Goal: Task Accomplishment & Management: Use online tool/utility

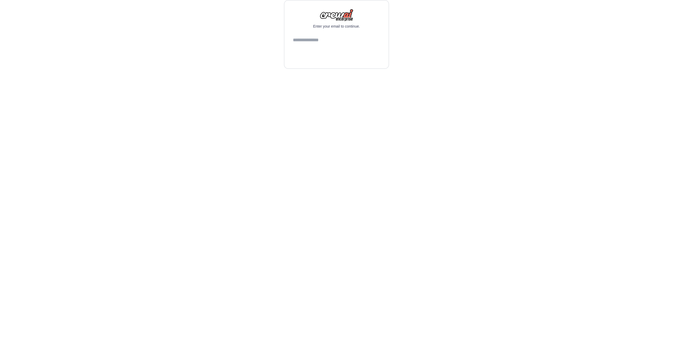
click at [334, 47] on input "email" at bounding box center [336, 40] width 87 height 14
type input "**********"
click at [306, 60] on button "Continue" at bounding box center [336, 53] width 87 height 13
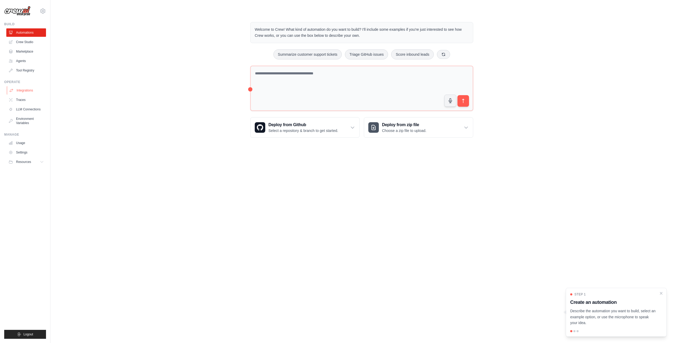
click at [31, 89] on link "Integrations" at bounding box center [27, 90] width 40 height 8
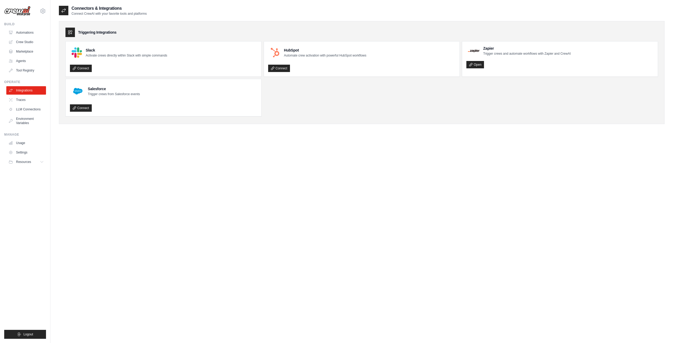
click at [73, 30] on div at bounding box center [69, 32] width 9 height 9
click at [71, 31] on icon at bounding box center [70, 32] width 5 height 5
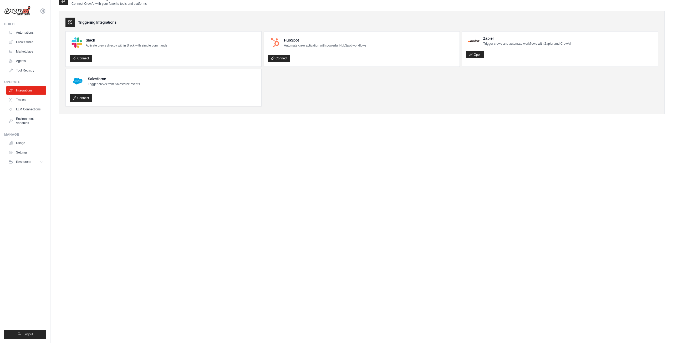
scroll to position [11, 0]
click at [28, 116] on link "Environment Variables" at bounding box center [27, 121] width 40 height 13
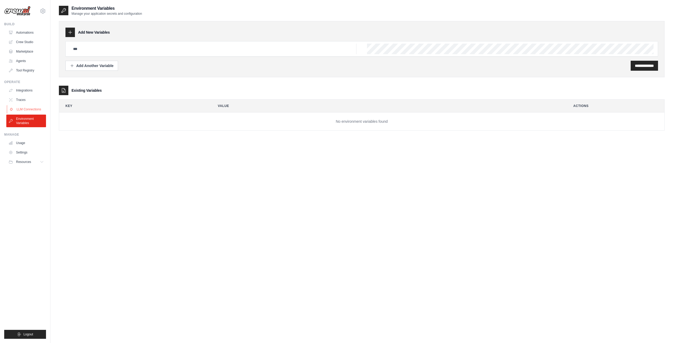
click at [28, 109] on link "LLM Connections" at bounding box center [27, 109] width 40 height 8
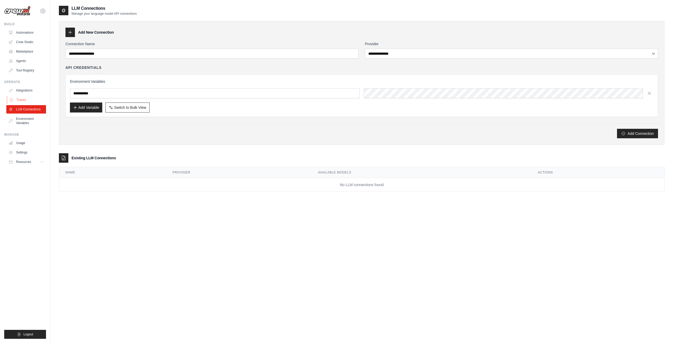
click at [19, 102] on link "Traces" at bounding box center [27, 100] width 40 height 8
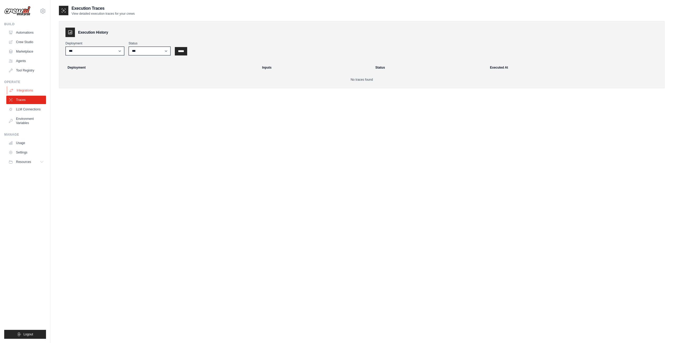
click at [22, 92] on link "Integrations" at bounding box center [27, 90] width 40 height 8
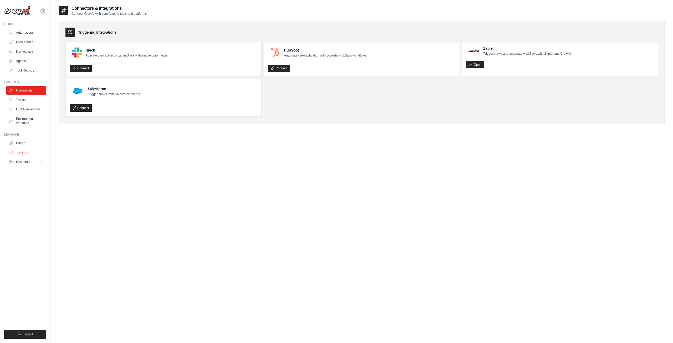
click at [18, 149] on link "Settings" at bounding box center [27, 152] width 40 height 8
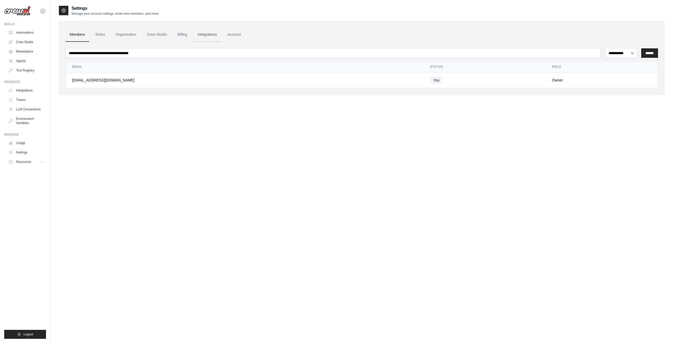
click at [204, 39] on link "Integrations" at bounding box center [208, 35] width 28 height 14
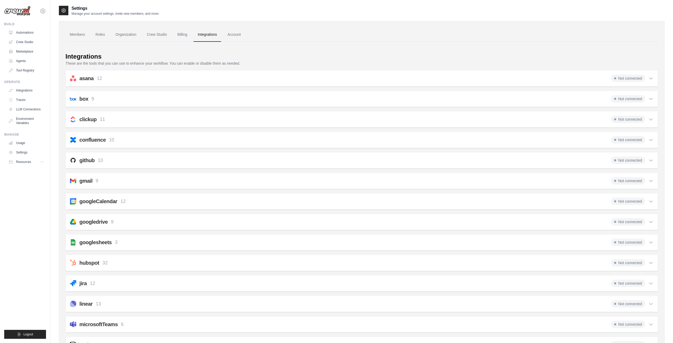
click at [120, 222] on div "googledrive 9 Not connected" at bounding box center [362, 221] width 584 height 7
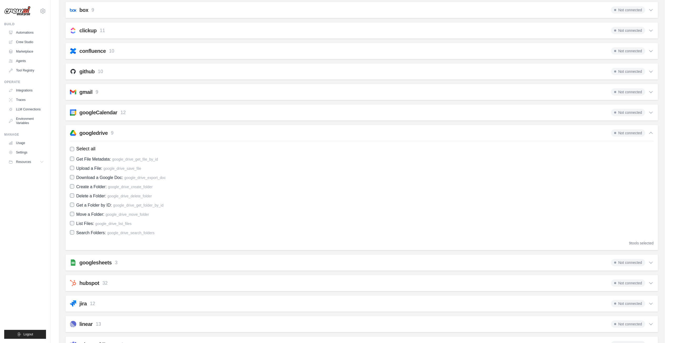
scroll to position [108, 0]
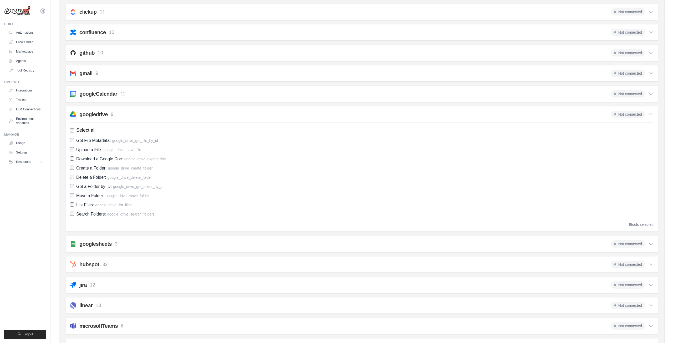
click at [457, 179] on label "Delete a Folder: google_drive_delete_folder" at bounding box center [362, 177] width 584 height 7
click at [614, 114] on span at bounding box center [615, 114] width 2 height 2
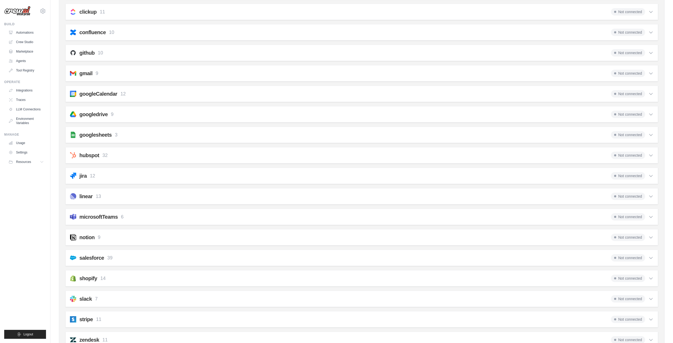
click at [618, 116] on span "Not connected" at bounding box center [628, 114] width 34 height 7
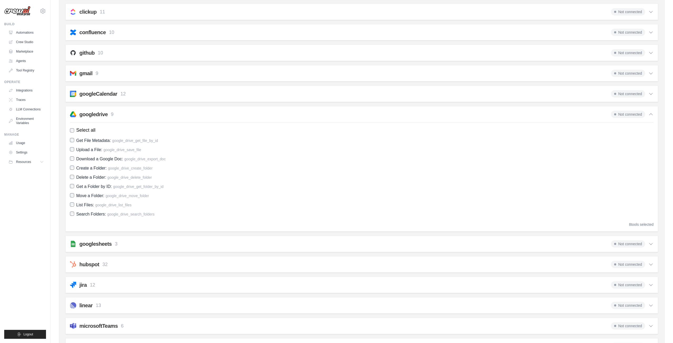
click at [618, 116] on span "Not connected" at bounding box center [628, 114] width 34 height 7
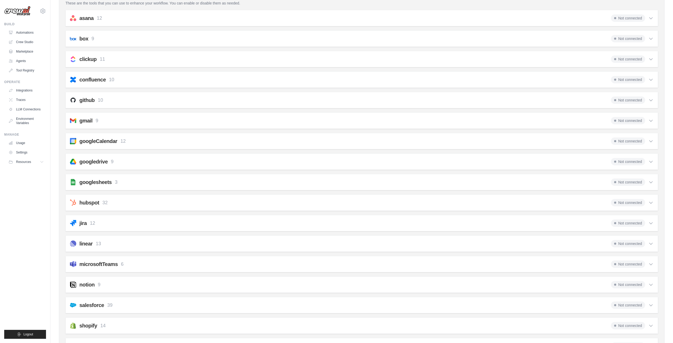
scroll to position [0, 0]
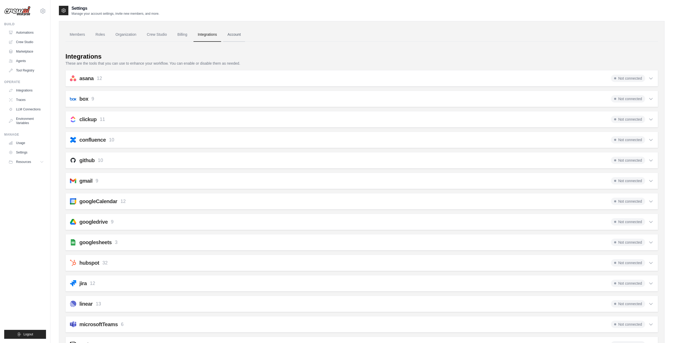
click at [240, 35] on link "Account" at bounding box center [234, 35] width 22 height 14
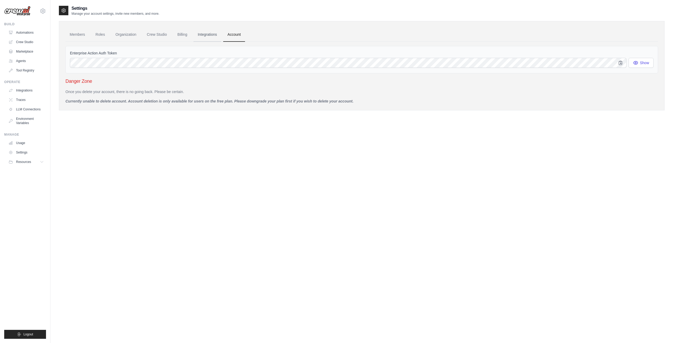
click at [215, 36] on link "Integrations" at bounding box center [208, 35] width 28 height 14
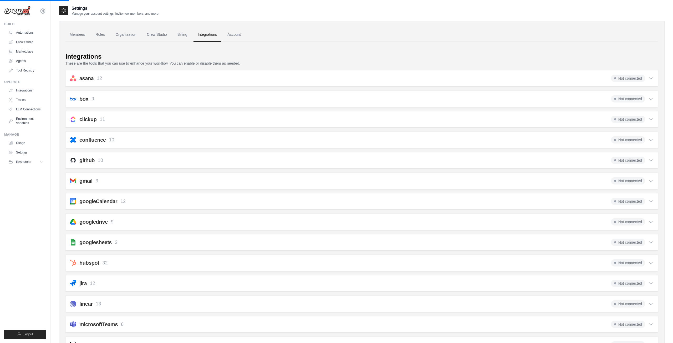
click at [172, 35] on ul "Members Roles Organization Crew Studio Billing Integrations Account" at bounding box center [361, 35] width 593 height 14
click at [179, 37] on link "Billing" at bounding box center [182, 35] width 18 height 14
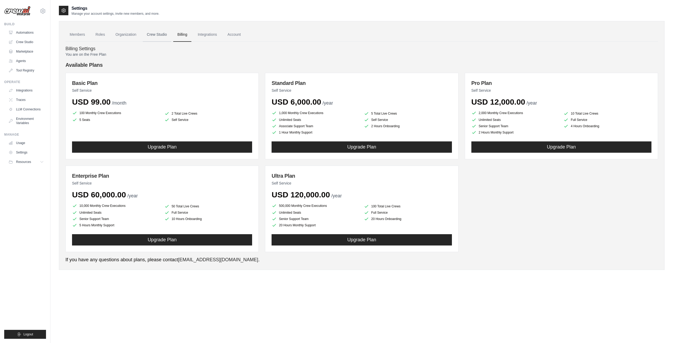
click at [151, 34] on link "Crew Studio" at bounding box center [157, 35] width 28 height 14
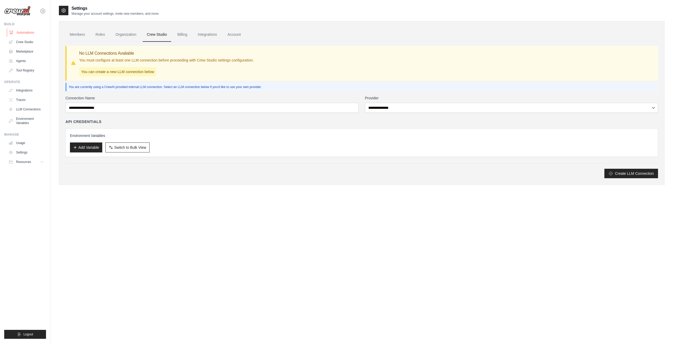
click at [28, 35] on link "Automations" at bounding box center [27, 32] width 40 height 8
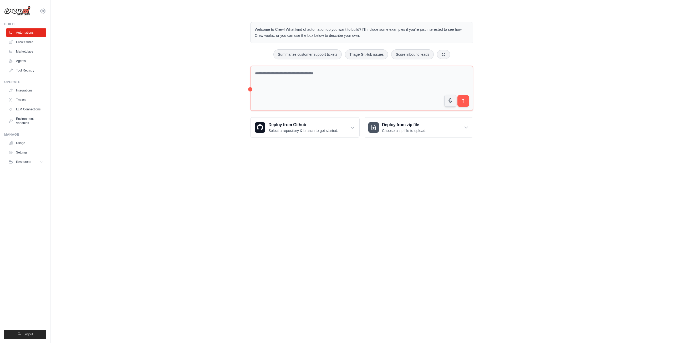
click at [44, 11] on icon at bounding box center [43, 11] width 2 height 2
click at [26, 37] on link "Settings" at bounding box center [43, 35] width 46 height 9
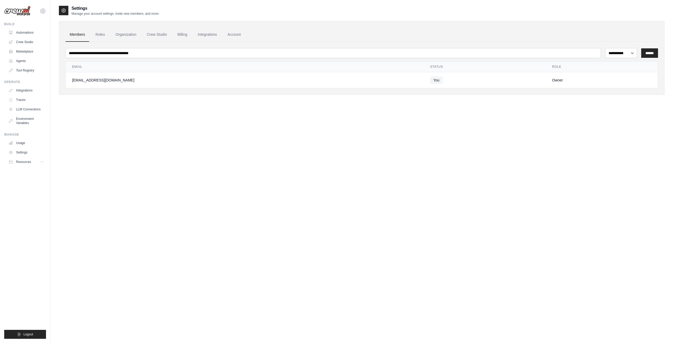
click at [194, 36] on ul "Members Roles Organization Crew Studio Billing Integrations Account" at bounding box center [361, 35] width 593 height 14
click at [203, 35] on link "Integrations" at bounding box center [208, 35] width 28 height 14
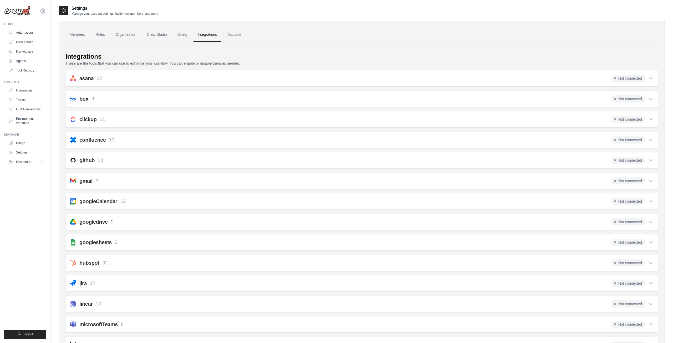
click at [139, 221] on div "googledrive 9 Not connected" at bounding box center [362, 221] width 584 height 7
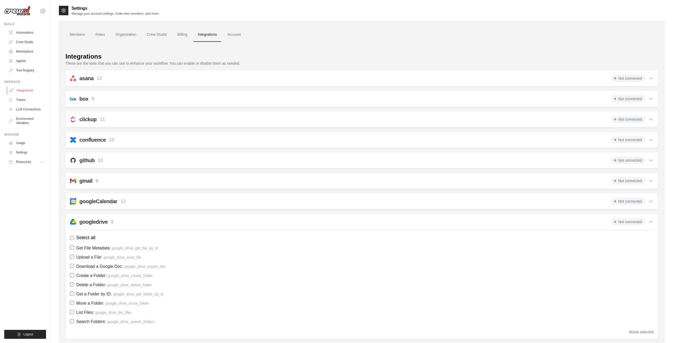
click at [20, 89] on link "Integrations" at bounding box center [27, 90] width 40 height 8
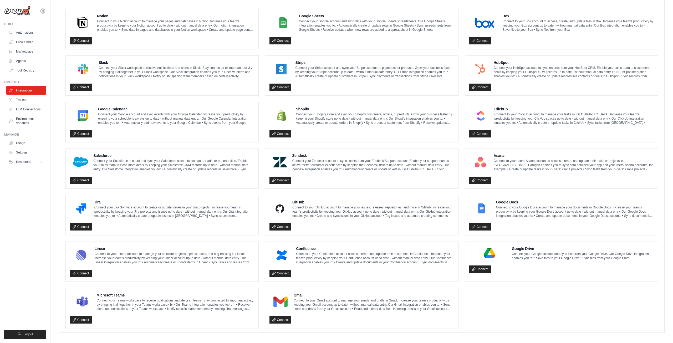
scroll to position [149, 0]
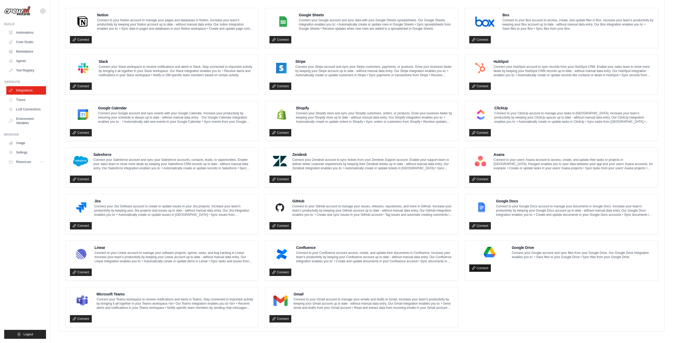
click at [476, 268] on link "Connect" at bounding box center [480, 267] width 22 height 7
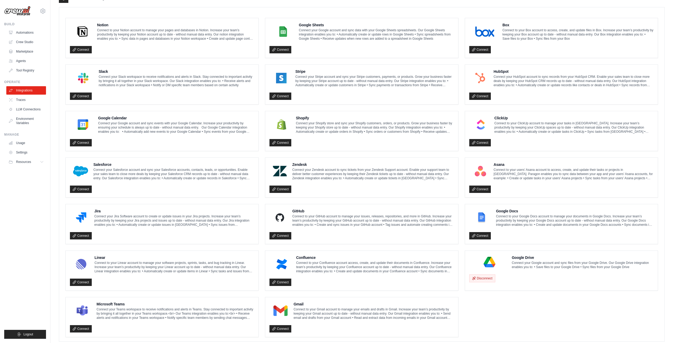
scroll to position [149, 0]
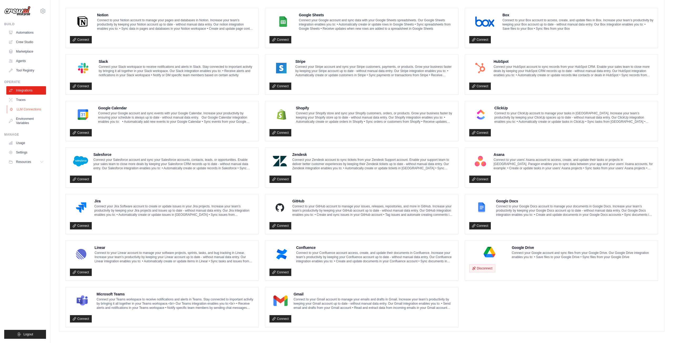
click at [30, 105] on link "LLM Connections" at bounding box center [27, 109] width 40 height 8
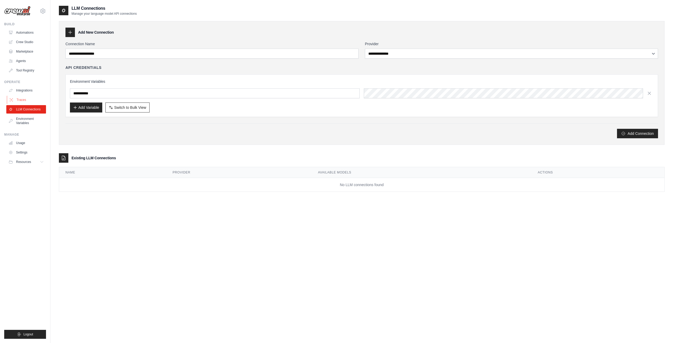
click at [30, 101] on link "Traces" at bounding box center [27, 100] width 40 height 8
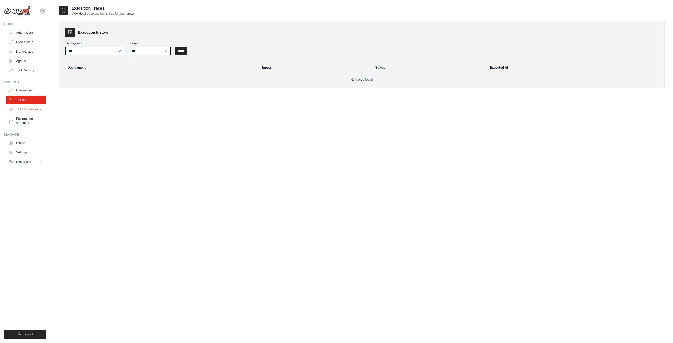
click at [34, 108] on link "LLM Connections" at bounding box center [27, 109] width 40 height 8
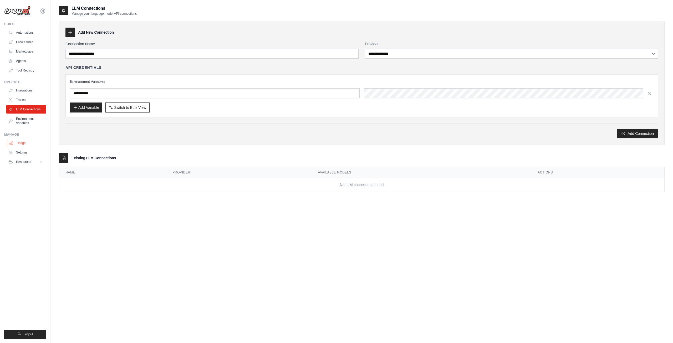
click at [23, 141] on link "Usage" at bounding box center [27, 143] width 40 height 8
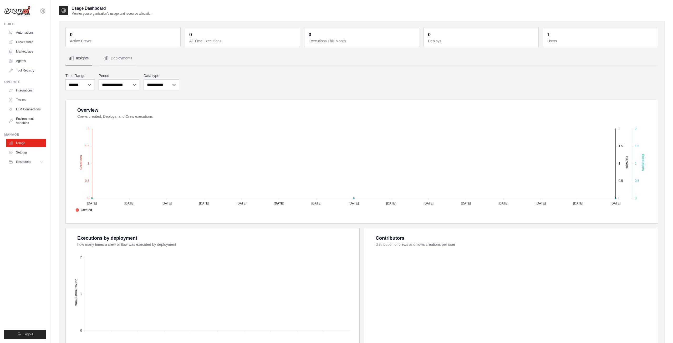
scroll to position [38, 0]
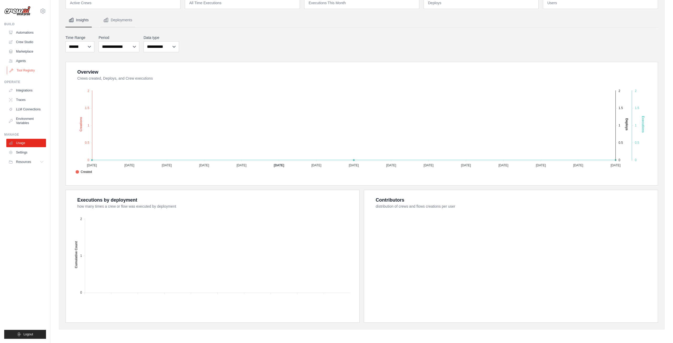
click at [30, 69] on link "Tool Registry" at bounding box center [27, 70] width 40 height 8
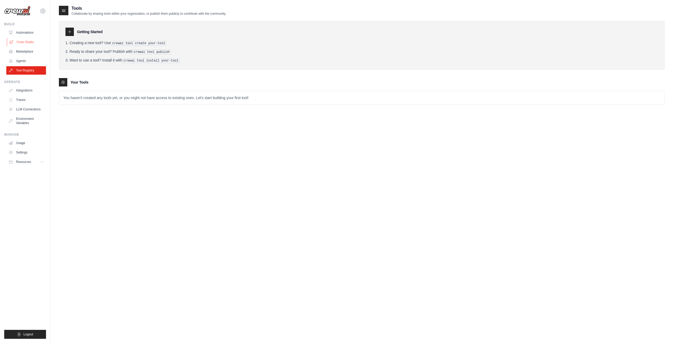
click at [25, 44] on link "Crew Studio" at bounding box center [27, 42] width 40 height 8
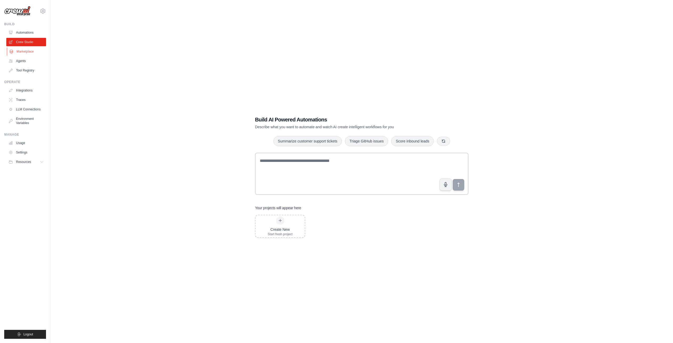
click at [28, 55] on link "Marketplace" at bounding box center [27, 51] width 40 height 8
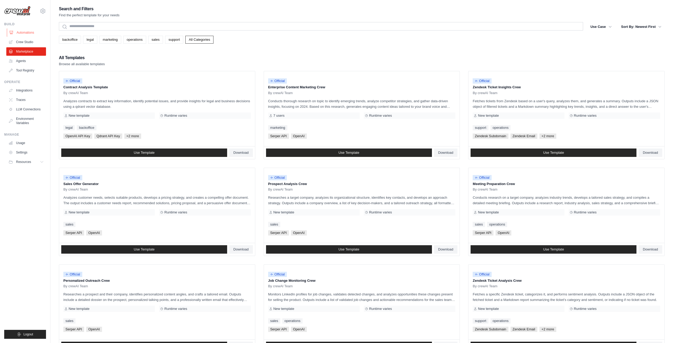
click at [28, 32] on link "Automations" at bounding box center [27, 32] width 40 height 8
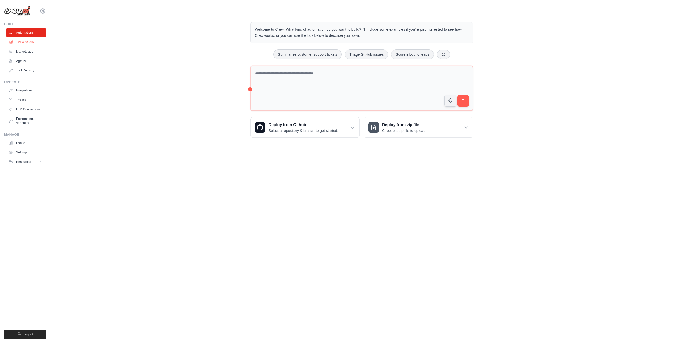
click at [23, 43] on link "Crew Studio" at bounding box center [27, 42] width 40 height 8
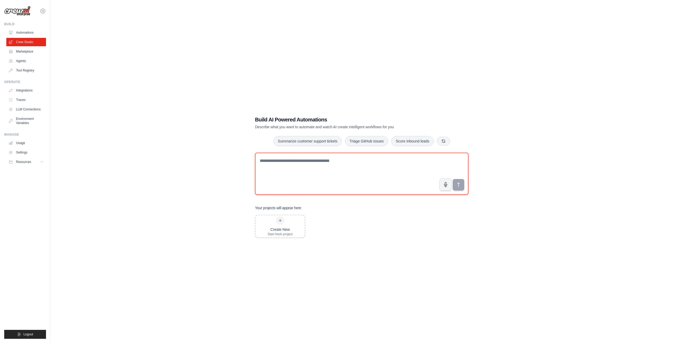
click at [319, 167] on textarea at bounding box center [361, 174] width 213 height 42
type textarea "**********"
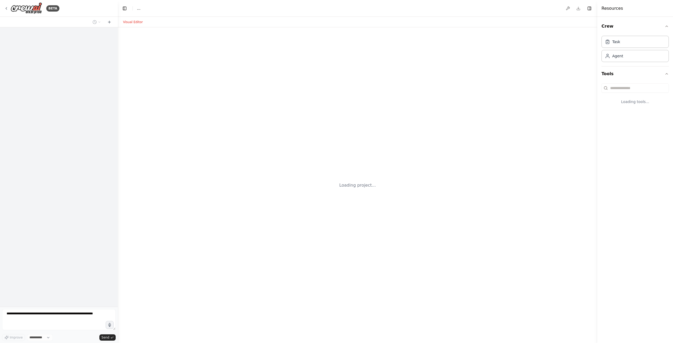
select select "****"
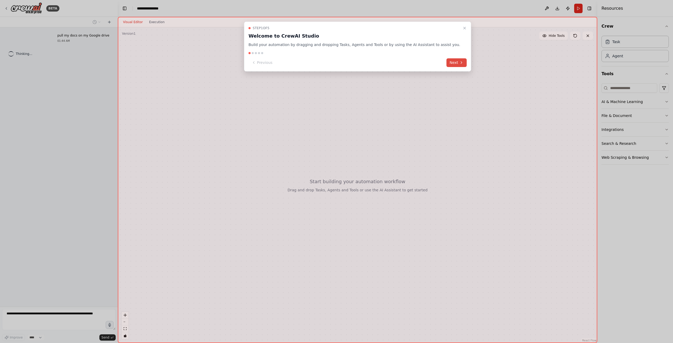
click at [447, 62] on button "Next" at bounding box center [456, 62] width 20 height 9
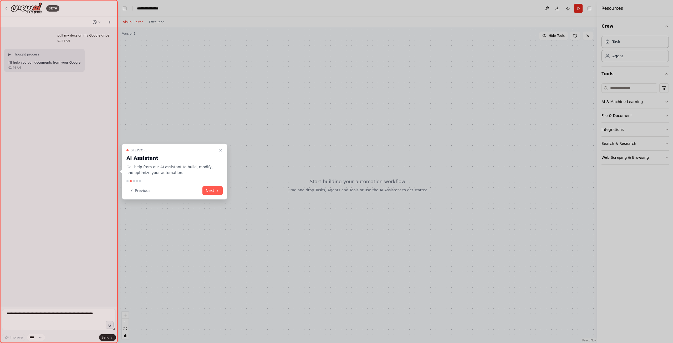
click at [213, 183] on div "Step 2 of 5 AI Assistant Get help from our AI assistant to build, modify, and o…" at bounding box center [174, 172] width 105 height 56
click at [215, 187] on button "Next" at bounding box center [212, 190] width 20 height 9
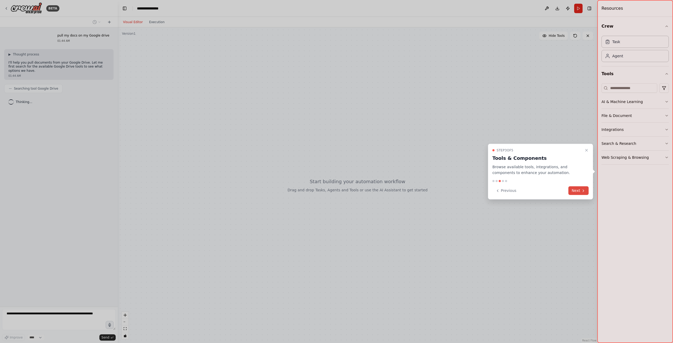
click at [586, 190] on button "Next" at bounding box center [578, 190] width 20 height 9
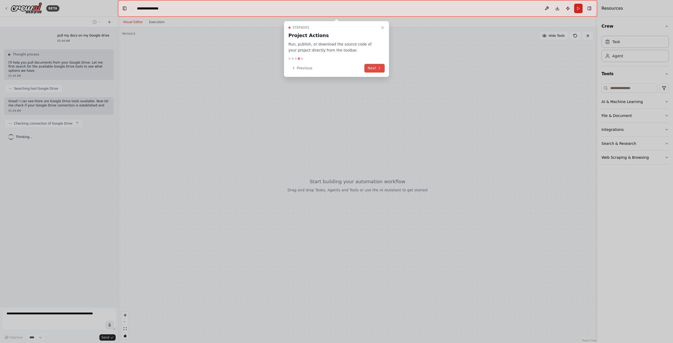
click at [370, 70] on button "Next" at bounding box center [374, 68] width 20 height 9
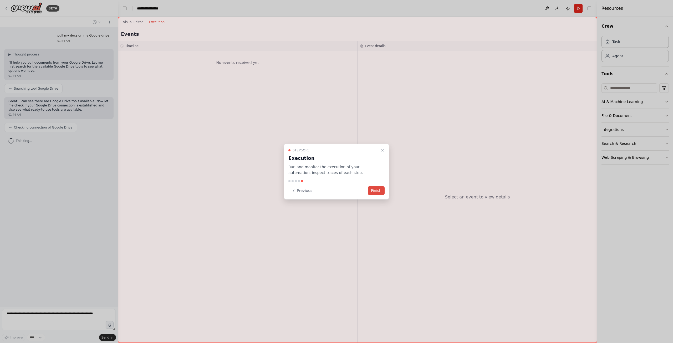
click at [379, 192] on button "Finish" at bounding box center [376, 190] width 17 height 9
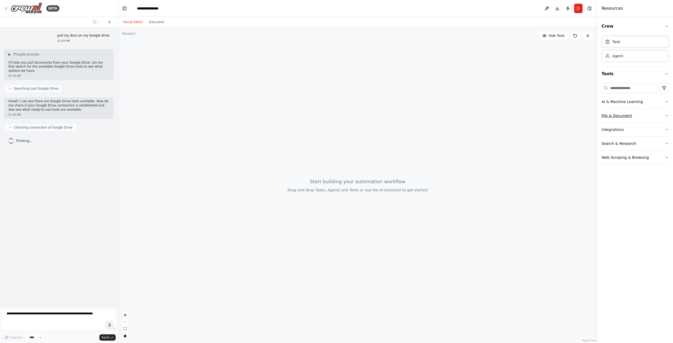
click at [625, 119] on button "File & Document" at bounding box center [635, 116] width 67 height 14
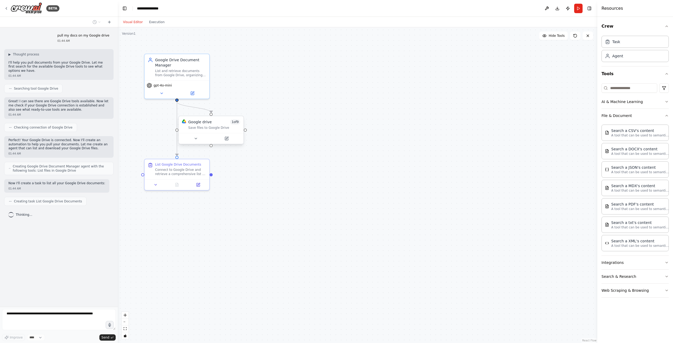
click at [203, 130] on div "Save files to Google Drive" at bounding box center [214, 128] width 52 height 4
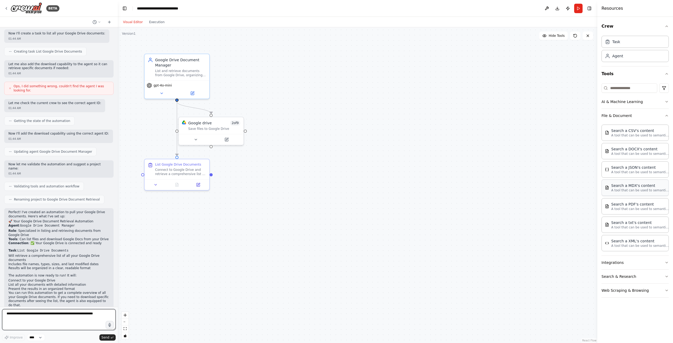
scroll to position [154, 0]
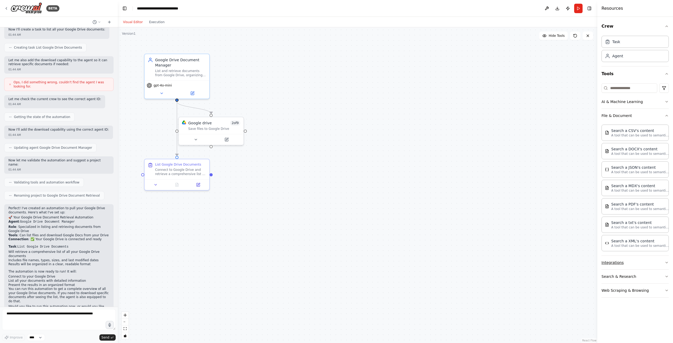
click at [631, 261] on button "Integrations" at bounding box center [635, 263] width 67 height 14
click at [631, 136] on p "A tool that can be used to semantic search a query from a CSV's content." at bounding box center [640, 135] width 58 height 4
click at [629, 147] on div "Search a DOCX's content" at bounding box center [640, 148] width 58 height 5
click at [629, 154] on p "A tool that can be used to semantic search a query from a DOCX's content." at bounding box center [640, 153] width 58 height 4
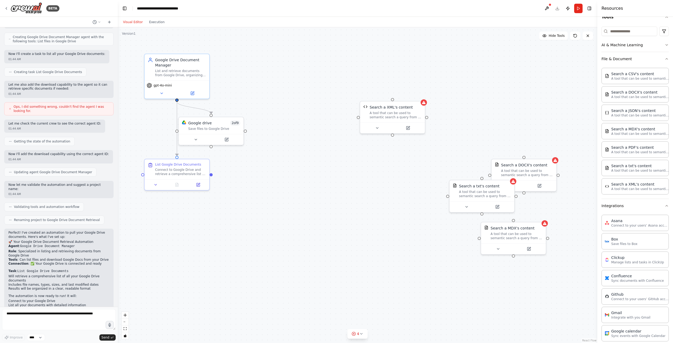
scroll to position [66, 0]
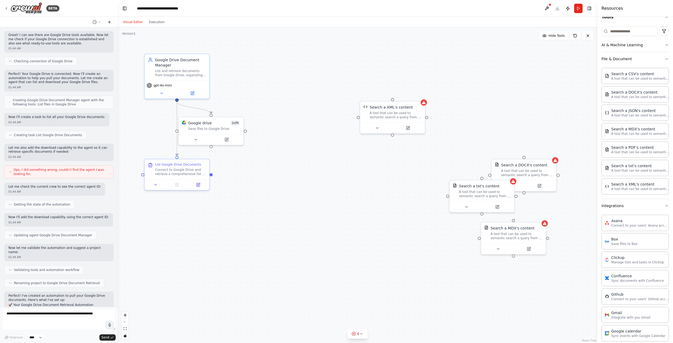
click at [109, 22] on icon at bounding box center [109, 22] width 2 height 0
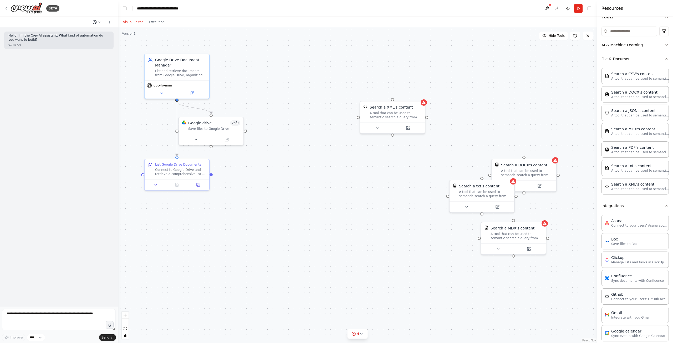
click at [99, 21] on icon at bounding box center [99, 22] width 3 height 3
click at [98, 21] on div at bounding box center [59, 171] width 118 height 343
click at [556, 9] on header "**********" at bounding box center [358, 8] width 480 height 17
click at [59, 311] on textarea at bounding box center [59, 319] width 114 height 21
type textarea "**********"
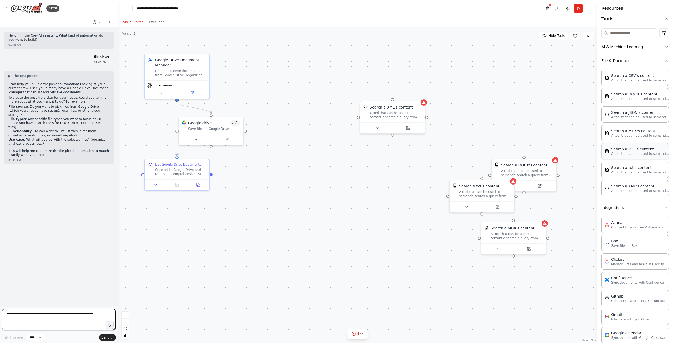
scroll to position [49, 0]
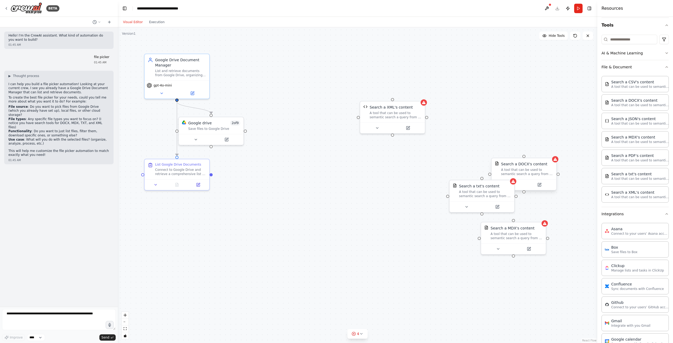
click at [523, 180] on div at bounding box center [524, 184] width 65 height 11
click at [526, 174] on div "A tool that can be used to semantic search a query from a DOCX's content." at bounding box center [527, 172] width 52 height 8
click at [507, 165] on div "Search a DOCX's content" at bounding box center [524, 163] width 46 height 5
click at [502, 163] on div "Search a DOCX's content" at bounding box center [524, 163] width 46 height 5
click at [175, 165] on div "List Google Drive Documents" at bounding box center [178, 163] width 46 height 4
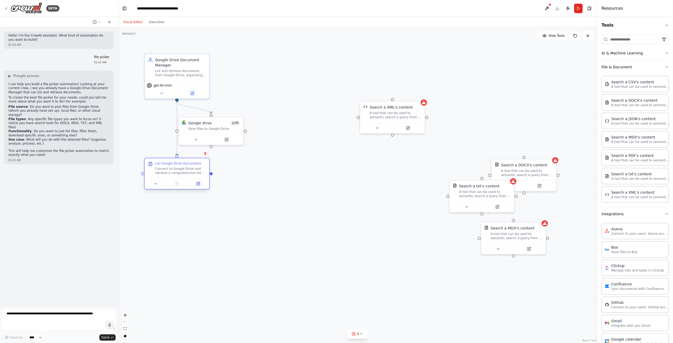
click at [175, 165] on div "List Google Drive Documents" at bounding box center [178, 163] width 46 height 4
click at [169, 166] on div "List Google Drive Documents Connect to Google Drive and retrieve a comprehensiv…" at bounding box center [180, 168] width 51 height 14
click at [213, 125] on div "Google drive 2 of 9 Save files to Google Drive" at bounding box center [214, 124] width 52 height 11
click at [192, 140] on button at bounding box center [196, 138] width 30 height 6
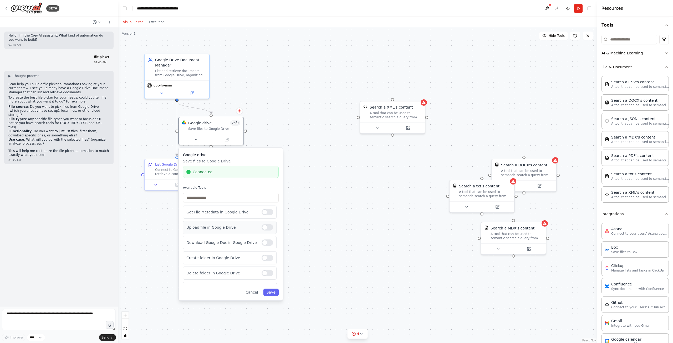
click at [228, 230] on div "Upload file in Google Drive" at bounding box center [230, 227] width 94 height 13
click at [264, 229] on div at bounding box center [268, 227] width 12 height 6
click at [269, 259] on div at bounding box center [265, 259] width 12 height 6
click at [264, 256] on div at bounding box center [265, 259] width 12 height 6
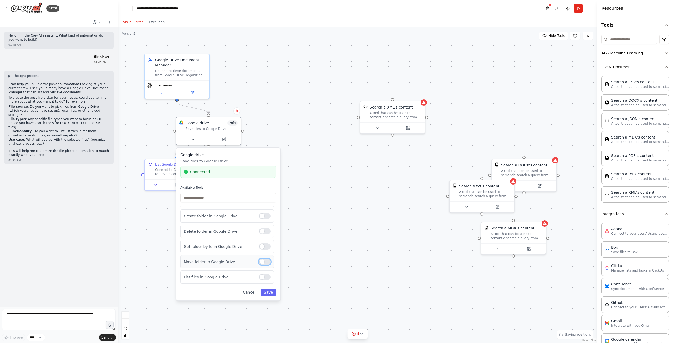
scroll to position [37, 0]
click at [264, 241] on div "Delete folder in Google Drive" at bounding box center [227, 236] width 94 height 13
click at [263, 246] on div "Delete folder in Google Drive" at bounding box center [227, 242] width 94 height 13
click at [263, 242] on div at bounding box center [265, 242] width 12 height 6
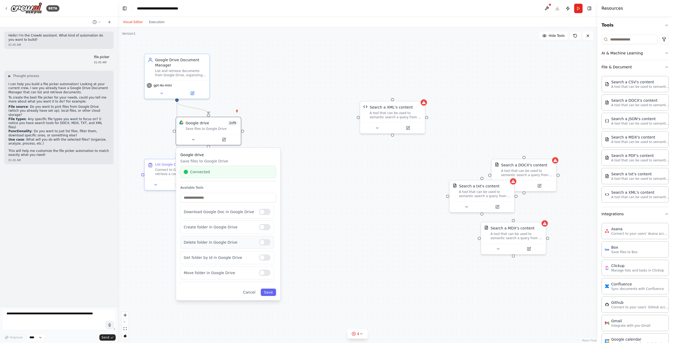
click at [263, 242] on div at bounding box center [265, 242] width 12 height 6
click at [262, 243] on div at bounding box center [265, 242] width 12 height 6
click at [266, 250] on div "Create folder in Google Drive" at bounding box center [227, 246] width 94 height 13
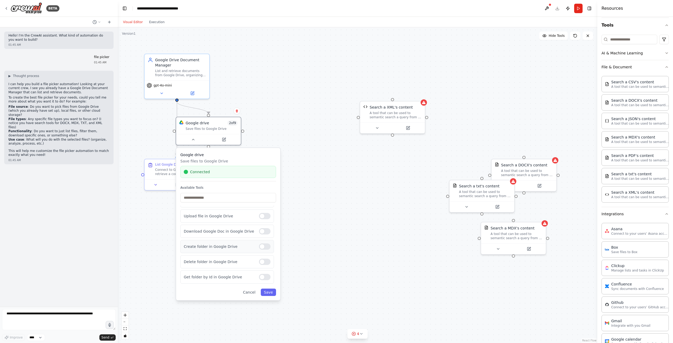
click at [264, 246] on div at bounding box center [265, 246] width 12 height 6
click at [263, 260] on div at bounding box center [265, 262] width 12 height 6
click at [266, 227] on div at bounding box center [265, 227] width 12 height 6
click at [267, 293] on button "Save" at bounding box center [268, 292] width 15 height 7
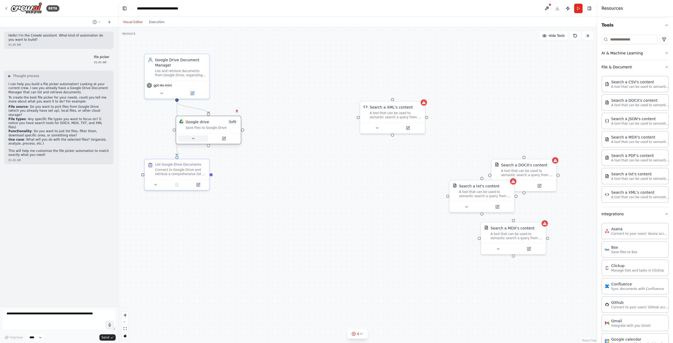
click at [190, 140] on button at bounding box center [193, 138] width 30 height 6
click at [156, 247] on div ".deletable-edge-delete-btn { width: 20px; height: 20px; border: 0px solid #ffff…" at bounding box center [358, 185] width 480 height 316
click at [159, 250] on div ".deletable-edge-delete-btn { width: 20px; height: 20px; border: 0px solid #ffff…" at bounding box center [358, 185] width 480 height 316
click at [185, 169] on div "Connect to Google Drive and retrieve a comprehensive list of all documents, inc…" at bounding box center [179, 172] width 51 height 8
click at [198, 187] on button at bounding box center [197, 185] width 18 height 6
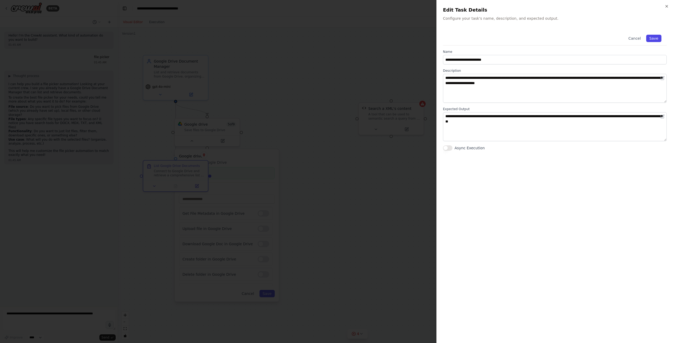
click at [654, 38] on button "Save" at bounding box center [653, 38] width 15 height 7
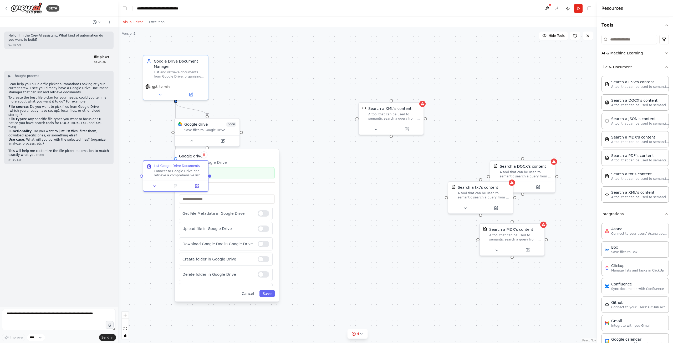
click at [253, 175] on div "Connected" at bounding box center [226, 173] width 89 height 5
click at [259, 156] on h3 "Google drive" at bounding box center [227, 156] width 96 height 5
click at [226, 142] on button at bounding box center [223, 140] width 30 height 6
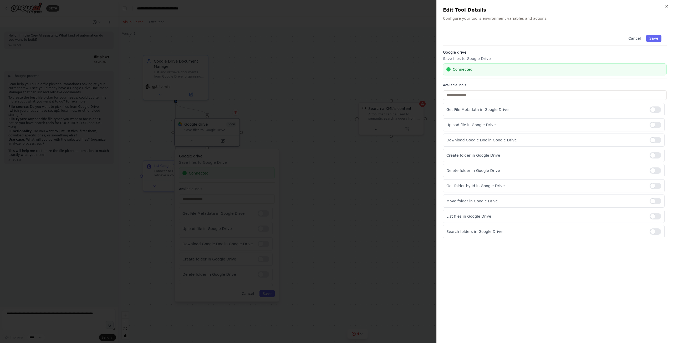
click at [352, 270] on div at bounding box center [336, 171] width 673 height 343
